Goal: Information Seeking & Learning: Find specific fact

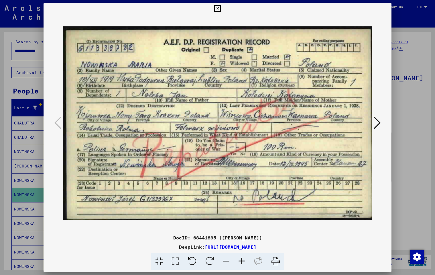
scroll to position [1, 0]
click at [221, 8] on icon at bounding box center [217, 8] width 7 height 7
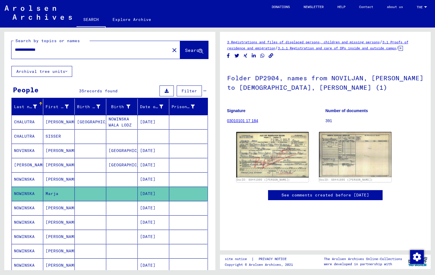
drag, startPoint x: 57, startPoint y: 48, endPoint x: 36, endPoint y: 38, distance: 23.3
click at [36, 38] on div "**********" at bounding box center [109, 48] width 211 height 35
paste input "text"
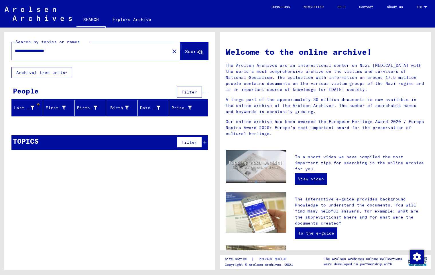
click at [199, 53] on icon at bounding box center [201, 52] width 5 height 5
click at [35, 49] on input "**********" at bounding box center [89, 51] width 148 height 6
click at [57, 50] on input "**********" at bounding box center [89, 51] width 148 height 6
type input "**********"
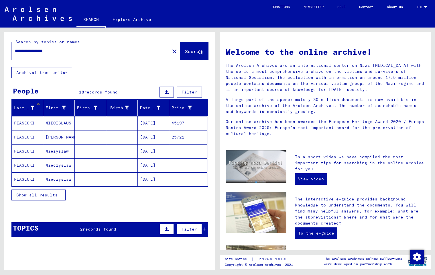
click at [52, 196] on span "Show all results" at bounding box center [36, 194] width 41 height 5
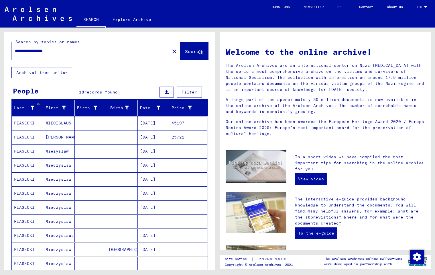
click at [64, 123] on mat-cell "MIECISLAUS" at bounding box center [59, 123] width 32 height 14
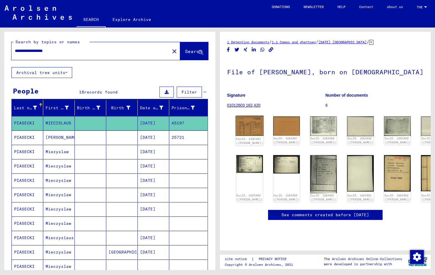
click at [247, 127] on img at bounding box center [250, 126] width 28 height 20
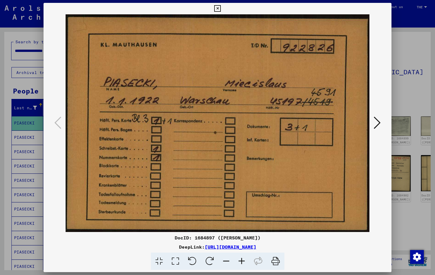
click at [380, 125] on icon at bounding box center [377, 123] width 7 height 14
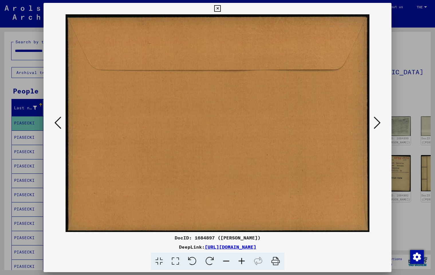
click at [380, 125] on icon at bounding box center [377, 123] width 7 height 14
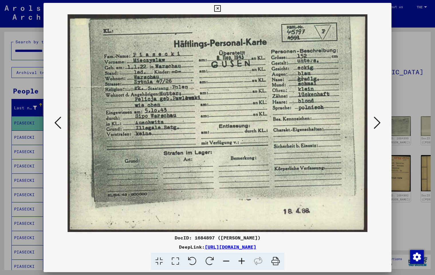
click at [377, 123] on icon at bounding box center [377, 123] width 7 height 14
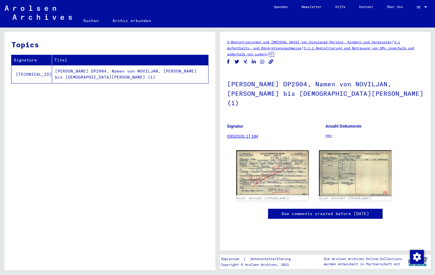
click at [92, 21] on link "Suchen" at bounding box center [91, 21] width 29 height 14
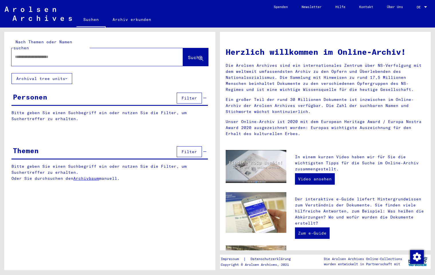
click at [419, 7] on span "DE" at bounding box center [420, 7] width 6 height 4
click at [415, 10] on span "English" at bounding box center [411, 10] width 14 height 4
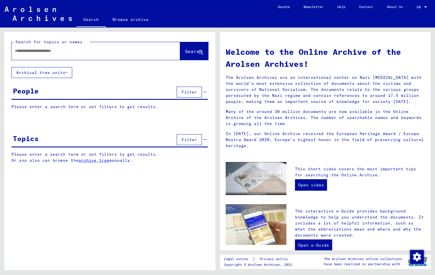
click at [54, 50] on input "text" at bounding box center [89, 51] width 148 height 6
paste input "**********"
type input "**********"
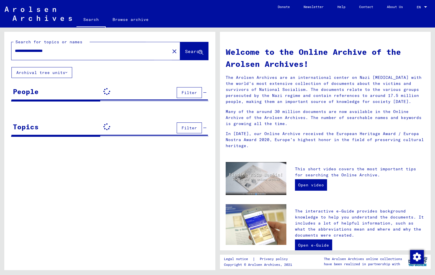
click at [186, 52] on span "Search" at bounding box center [193, 51] width 17 height 6
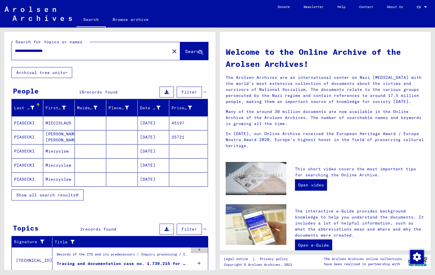
click at [55, 196] on span "Show all search results" at bounding box center [45, 194] width 59 height 5
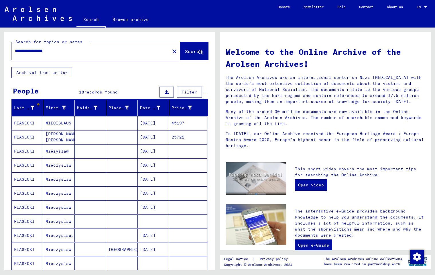
click at [30, 123] on mat-cell "PIASECKI" at bounding box center [28, 123] width 32 height 14
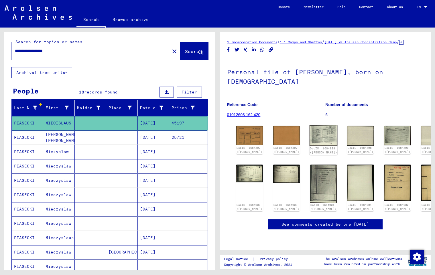
click at [323, 139] on img at bounding box center [324, 135] width 28 height 20
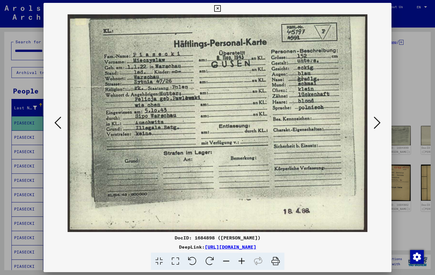
click at [380, 125] on icon at bounding box center [377, 123] width 7 height 14
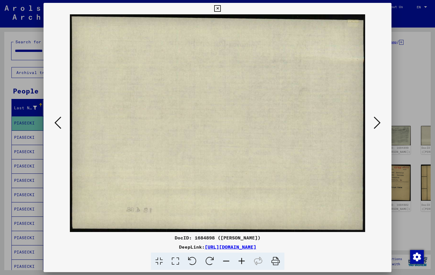
click at [380, 125] on icon at bounding box center [377, 123] width 7 height 14
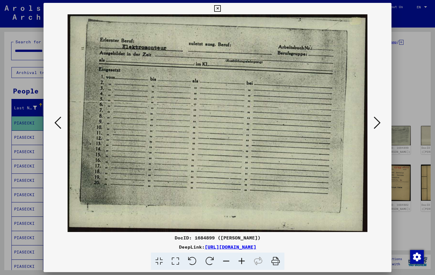
click at [380, 125] on icon at bounding box center [377, 123] width 7 height 14
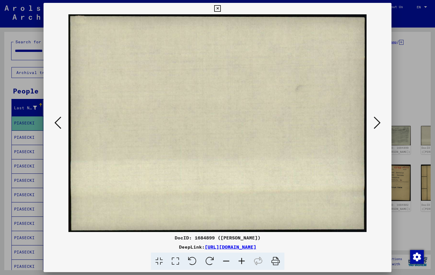
click at [380, 125] on icon at bounding box center [377, 123] width 7 height 14
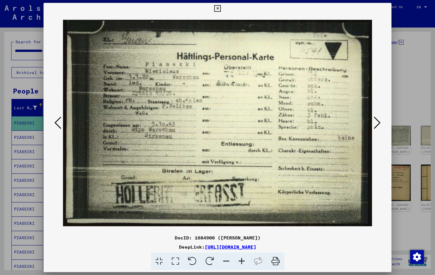
click at [380, 125] on icon at bounding box center [377, 123] width 7 height 14
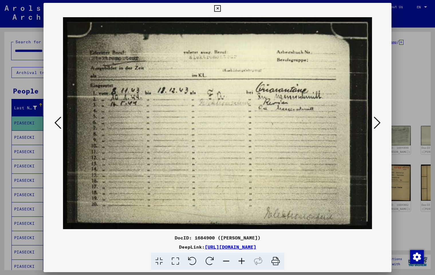
click at [380, 125] on icon at bounding box center [377, 123] width 7 height 14
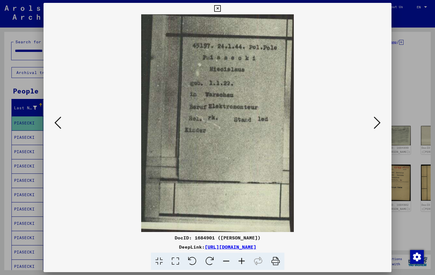
click at [380, 125] on icon at bounding box center [377, 123] width 7 height 14
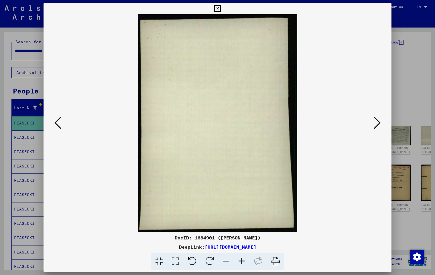
click at [380, 125] on icon at bounding box center [377, 123] width 7 height 14
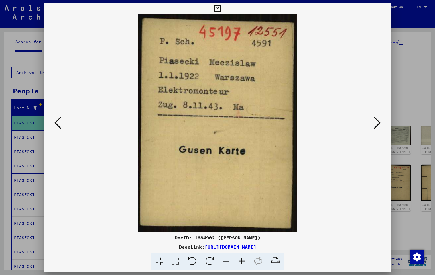
click at [380, 125] on icon at bounding box center [377, 123] width 7 height 14
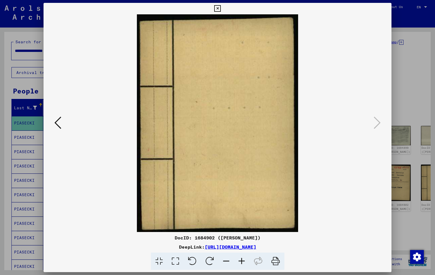
click at [221, 9] on icon at bounding box center [217, 8] width 7 height 7
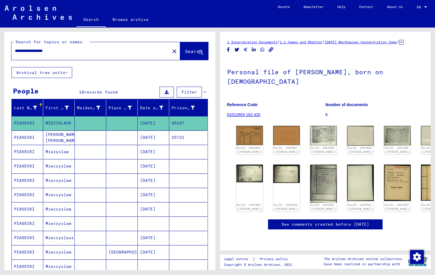
click at [18, 152] on mat-cell "PIASECKI" at bounding box center [28, 152] width 32 height 14
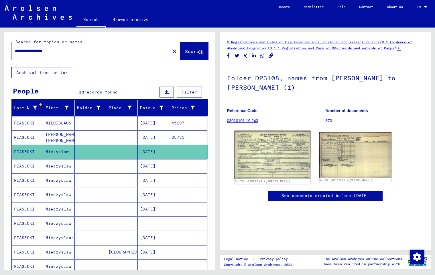
click at [263, 155] on img at bounding box center [272, 155] width 76 height 48
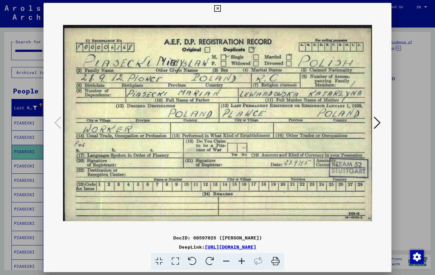
click at [221, 8] on icon at bounding box center [217, 8] width 7 height 7
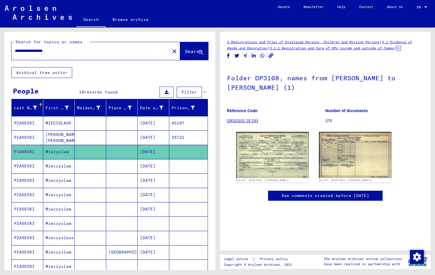
click at [26, 167] on mat-cell "PIASECKI" at bounding box center [28, 166] width 32 height 14
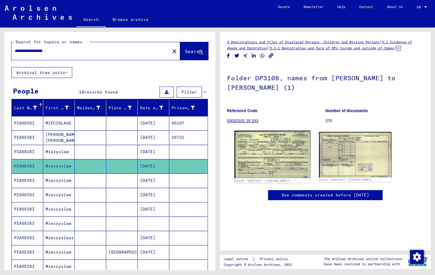
click at [272, 162] on img at bounding box center [272, 155] width 76 height 48
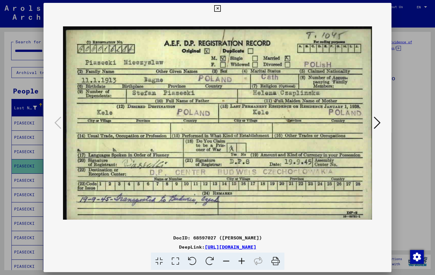
click at [221, 8] on icon at bounding box center [217, 8] width 7 height 7
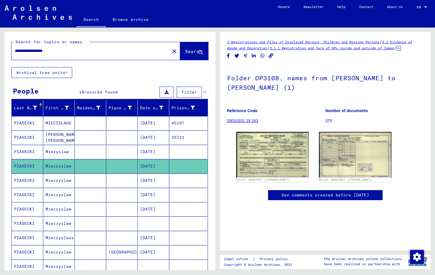
click at [28, 180] on mat-cell "PIASECKI" at bounding box center [28, 180] width 32 height 14
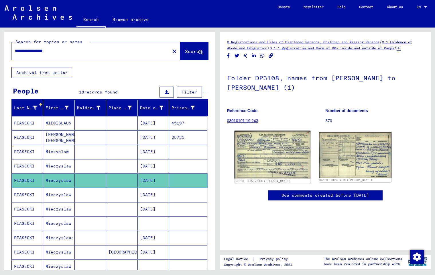
click at [252, 152] on img at bounding box center [272, 155] width 76 height 48
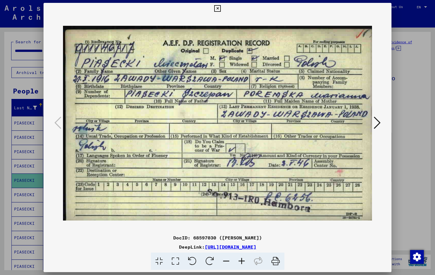
click at [221, 9] on icon at bounding box center [217, 8] width 7 height 7
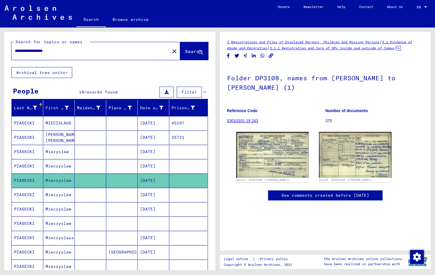
click at [24, 197] on mat-cell "PIASECKI" at bounding box center [28, 195] width 32 height 14
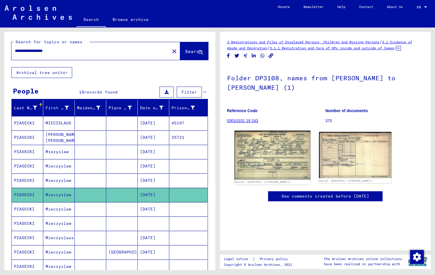
click at [263, 160] on img at bounding box center [272, 155] width 76 height 49
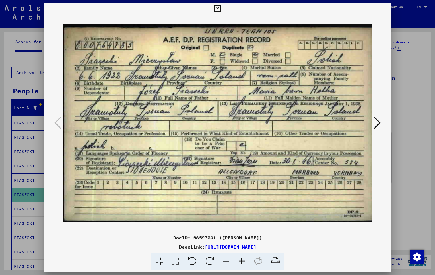
click at [221, 7] on icon at bounding box center [217, 8] width 7 height 7
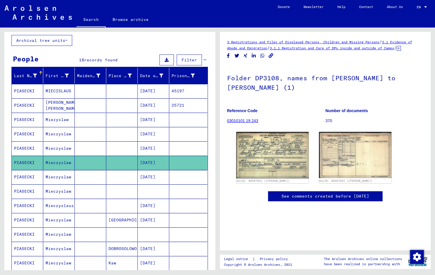
scroll to position [43, 0]
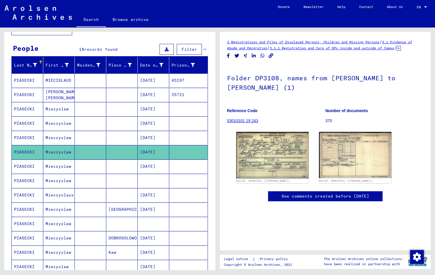
click at [20, 164] on mat-cell "PIASECKI" at bounding box center [28, 166] width 32 height 14
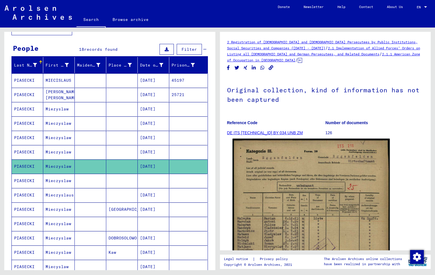
click at [274, 197] on img at bounding box center [310, 248] width 157 height 219
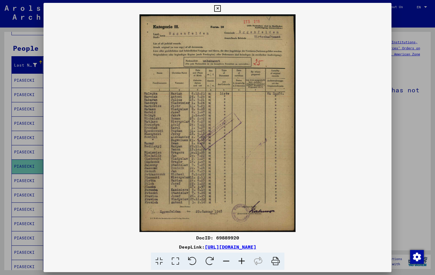
click at [221, 9] on icon at bounding box center [217, 8] width 7 height 7
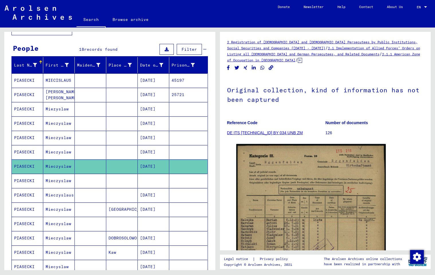
click at [15, 182] on mat-cell "PIASECKI" at bounding box center [28, 181] width 32 height 14
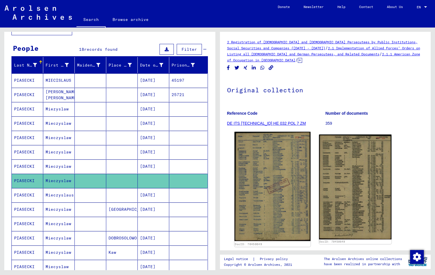
click at [256, 164] on img at bounding box center [272, 186] width 76 height 109
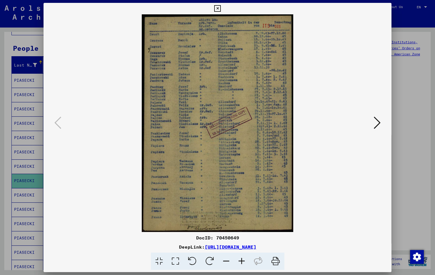
click at [378, 121] on icon at bounding box center [377, 123] width 7 height 14
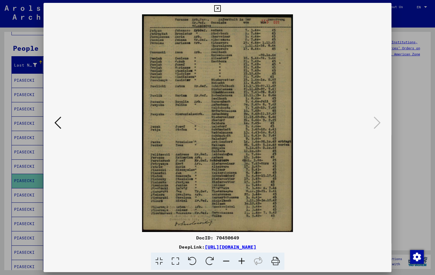
click at [221, 10] on icon at bounding box center [217, 8] width 7 height 7
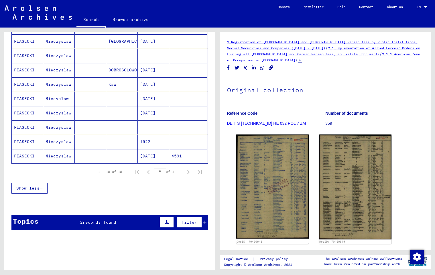
scroll to position [212, 0]
